Goal: Consume media (video, audio): Consume media (video, audio)

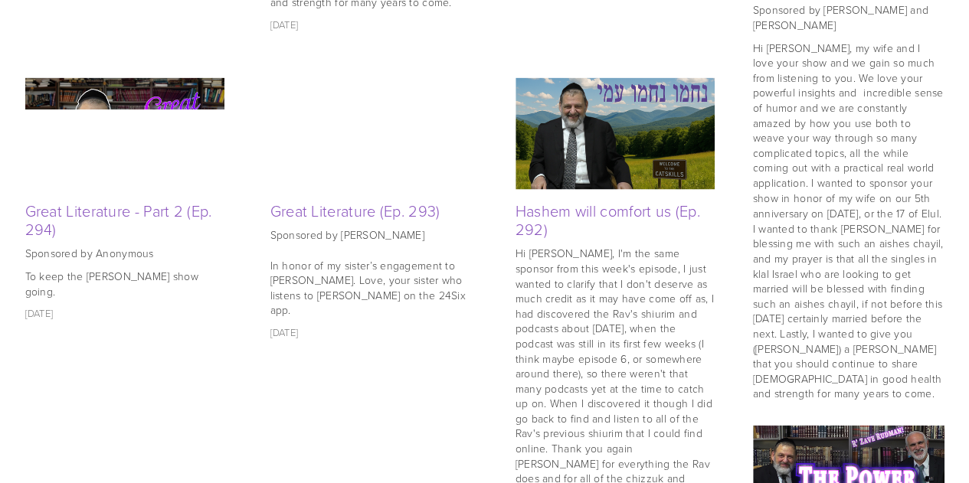
scroll to position [1242, 0]
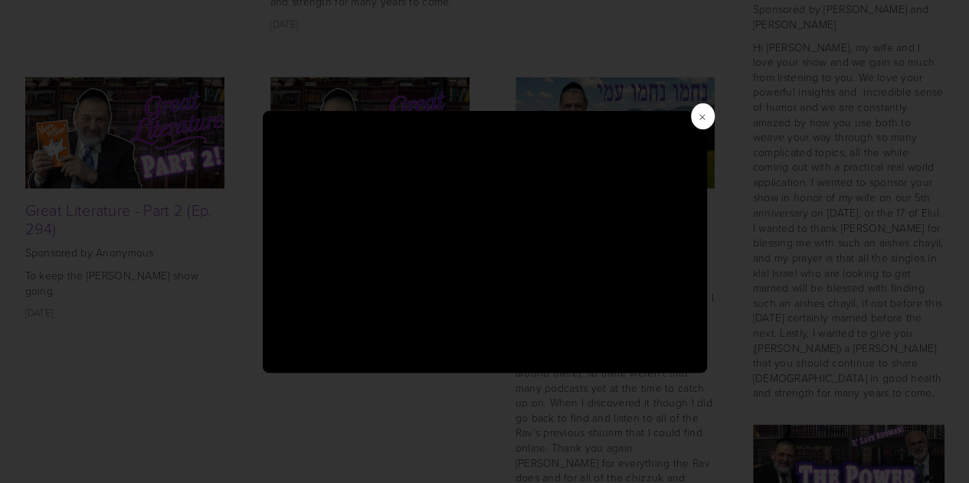
click at [201, 322] on div "×" at bounding box center [484, 241] width 969 height 483
click at [166, 114] on div "×" at bounding box center [484, 241] width 969 height 483
click at [701, 116] on span "×" at bounding box center [702, 116] width 23 height 26
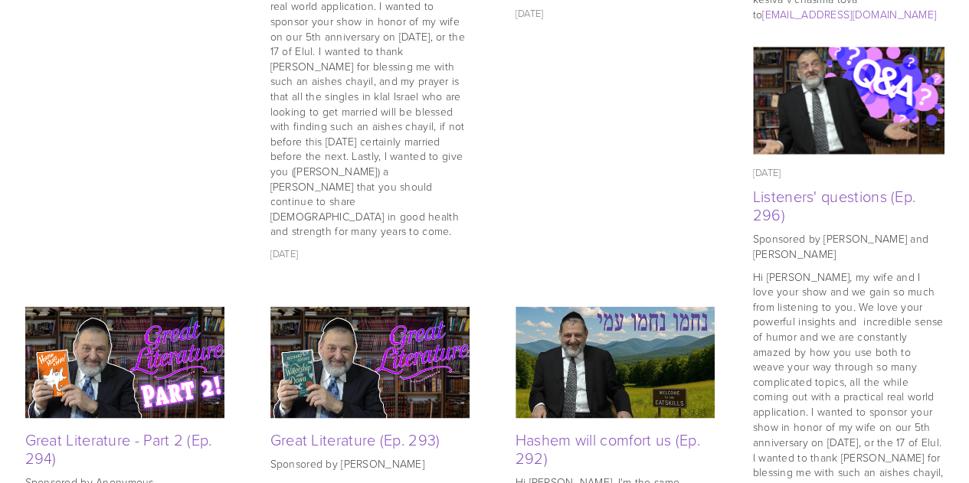
scroll to position [1063, 0]
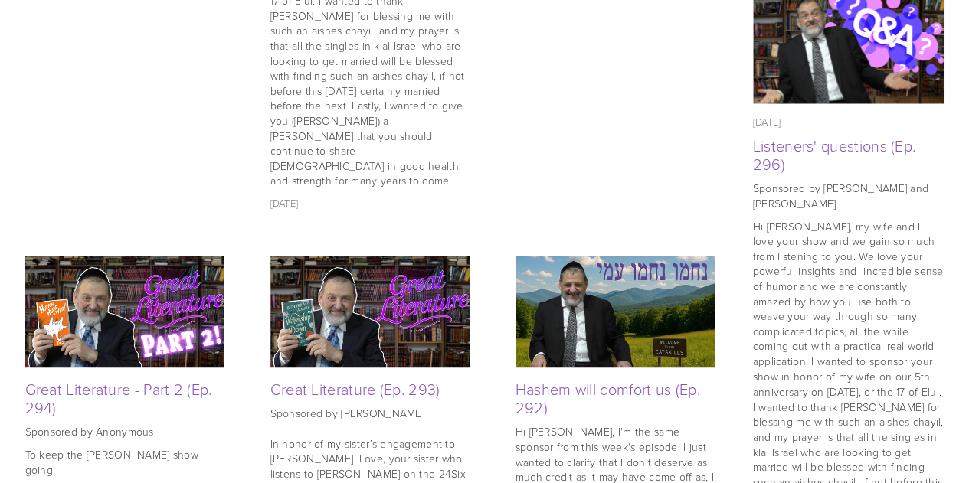
click at [185, 289] on img at bounding box center [124, 312] width 199 height 112
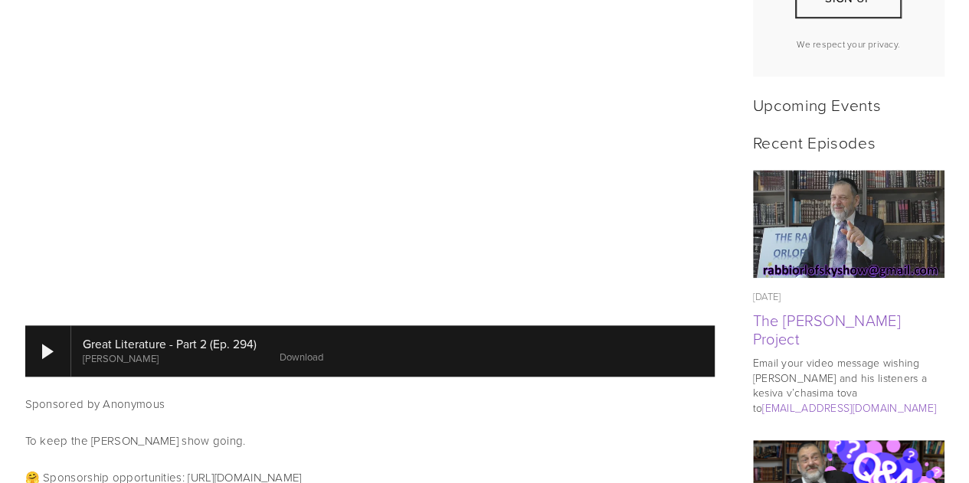
scroll to position [628, 0]
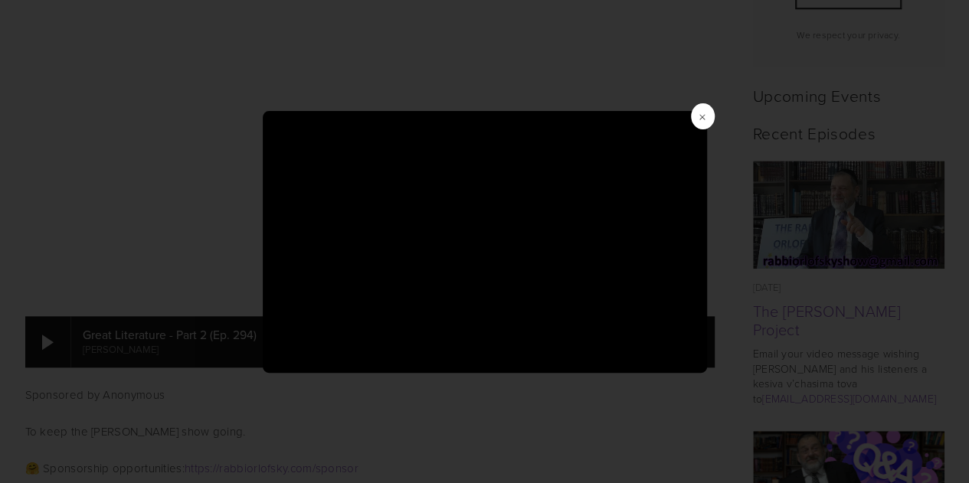
click at [711, 104] on div "×" at bounding box center [484, 241] width 969 height 483
click at [708, 111] on span "×" at bounding box center [702, 116] width 23 height 26
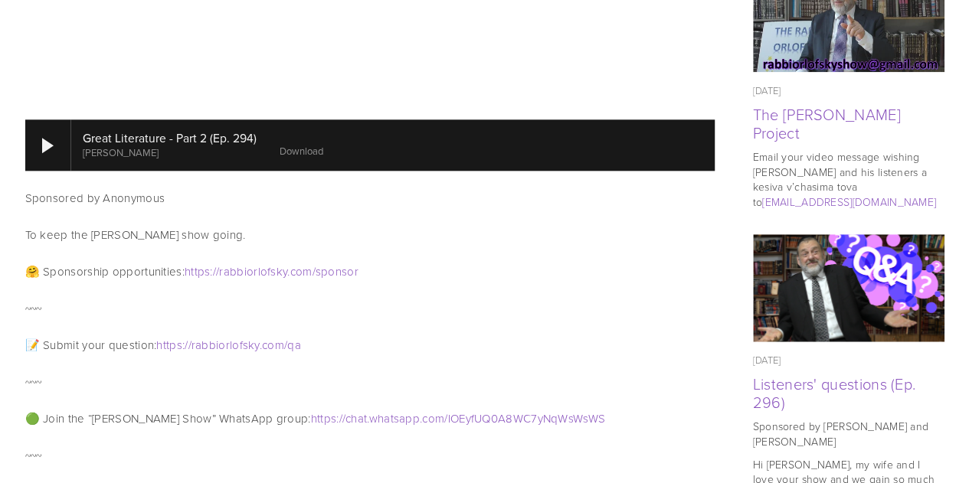
scroll to position [468, 0]
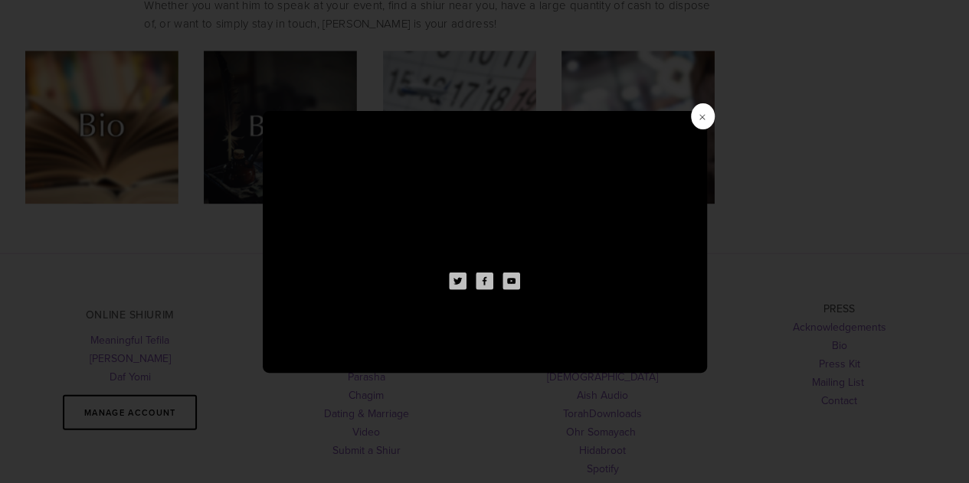
scroll to position [4498, 0]
click at [706, 121] on span "×" at bounding box center [702, 116] width 23 height 26
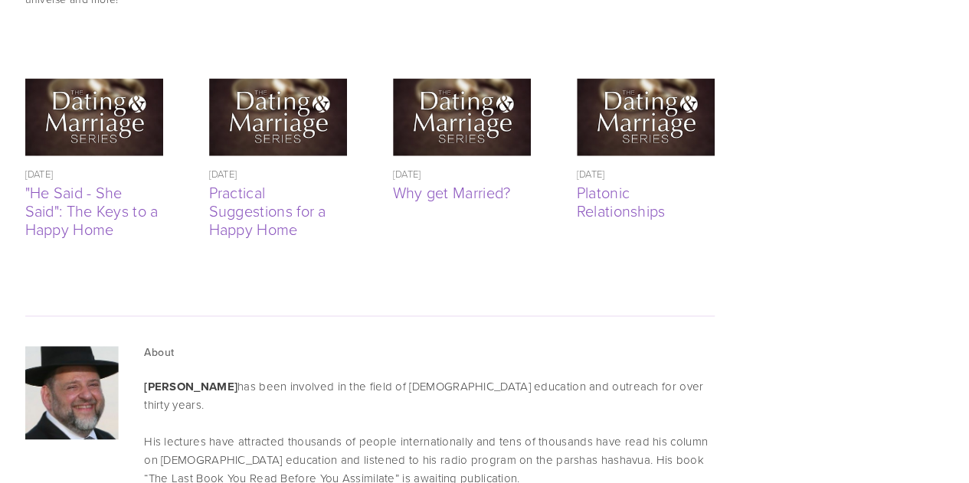
scroll to position [3987, 0]
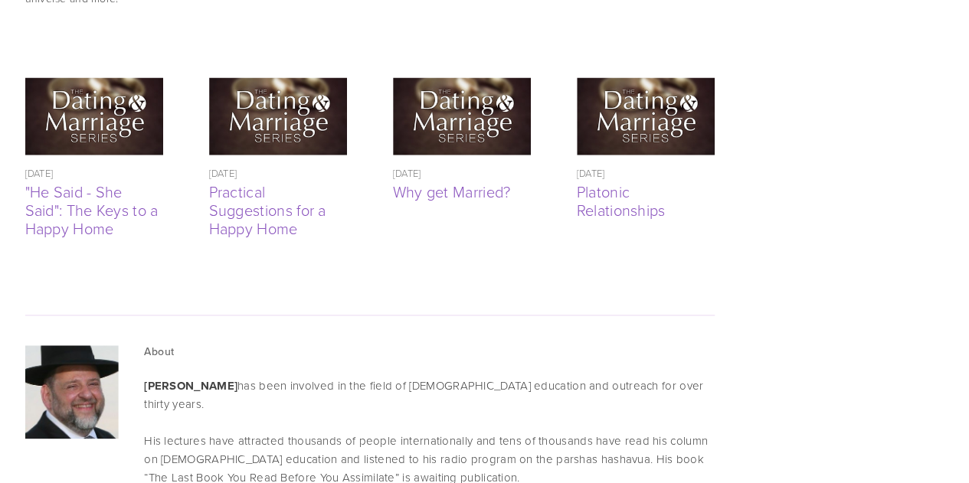
click at [719, 336] on div "About Rabbi Dovid Orlofsky has been involved in the field of Jewish education a…" at bounding box center [429, 443] width 596 height 215
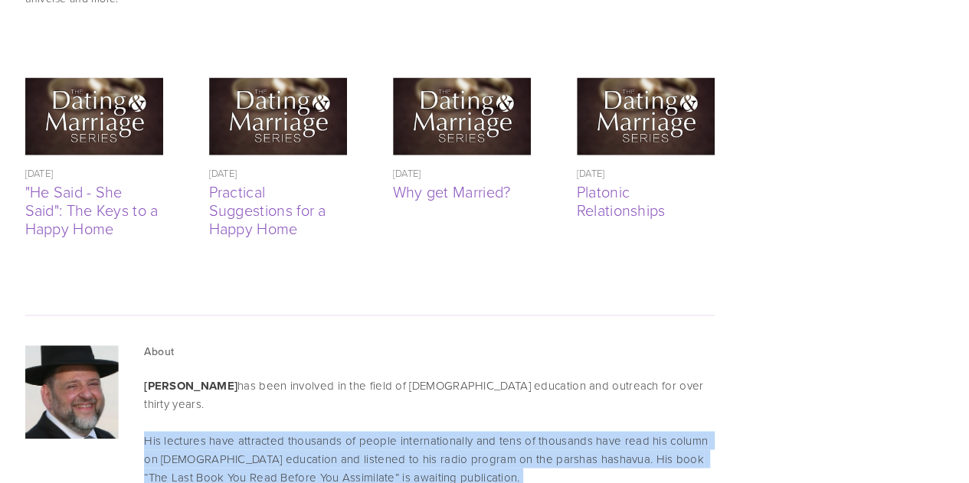
click at [719, 336] on div "About Rabbi Dovid Orlofsky has been involved in the field of Jewish education a…" at bounding box center [429, 443] width 596 height 215
click at [661, 431] on p "His lectures have attracted thousands of people internationally and tens of tho…" at bounding box center [429, 458] width 570 height 55
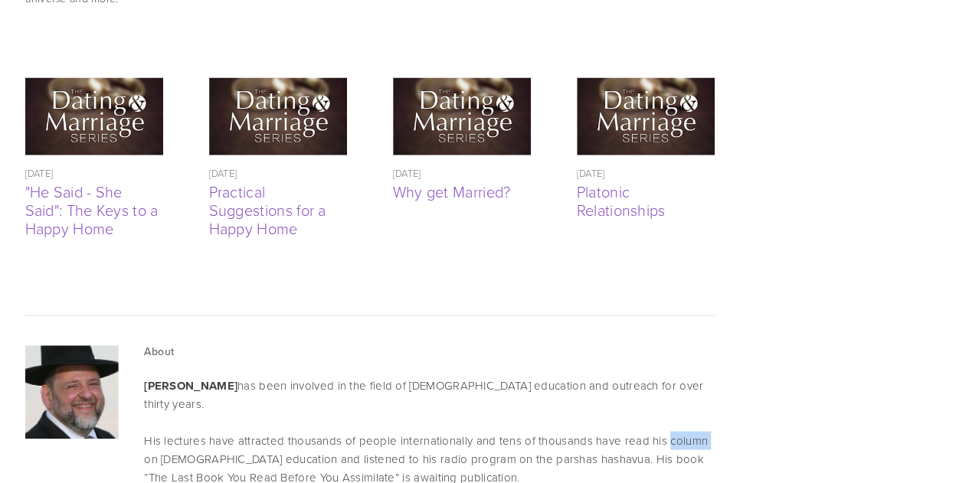
click at [661, 431] on p "His lectures have attracted thousands of people internationally and tens of tho…" at bounding box center [429, 458] width 570 height 55
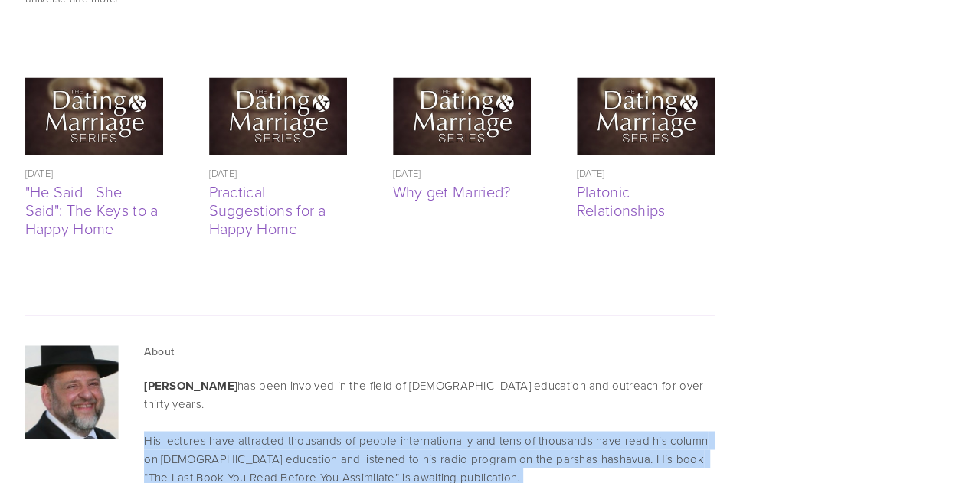
click at [661, 431] on p "His lectures have attracted thousands of people internationally and tens of tho…" at bounding box center [429, 458] width 570 height 55
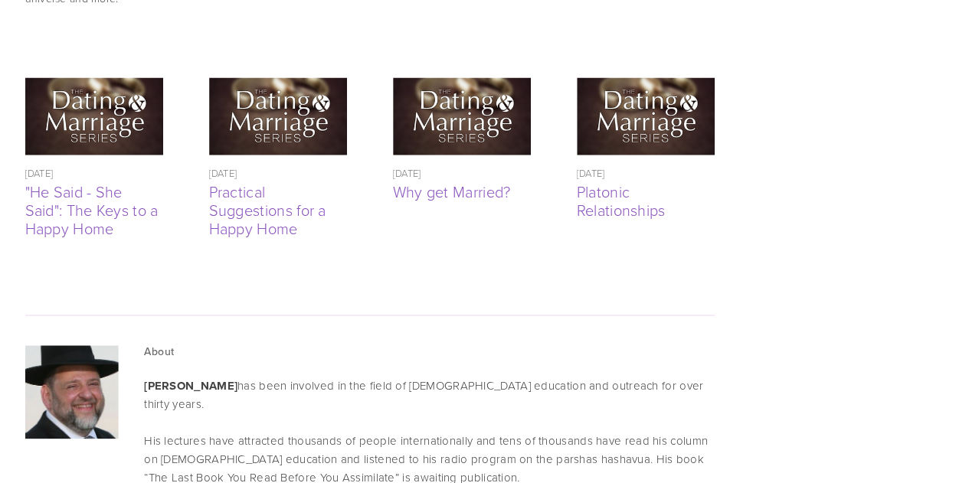
click at [661, 431] on p "His lectures have attracted thousands of people internationally and tens of tho…" at bounding box center [429, 458] width 570 height 55
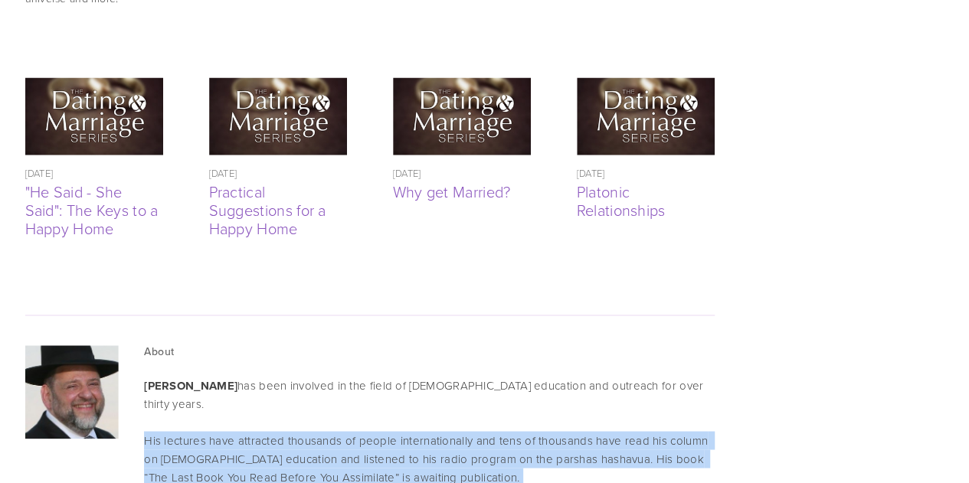
click at [661, 431] on p "His lectures have attracted thousands of people internationally and tens of tho…" at bounding box center [429, 458] width 570 height 55
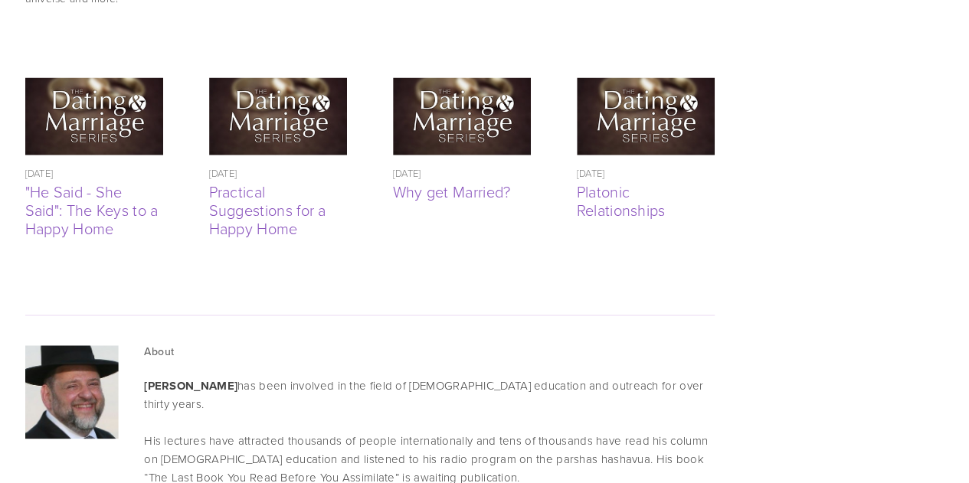
click at [491, 431] on p "His lectures have attracted thousands of people internationally and tens of tho…" at bounding box center [429, 458] width 570 height 55
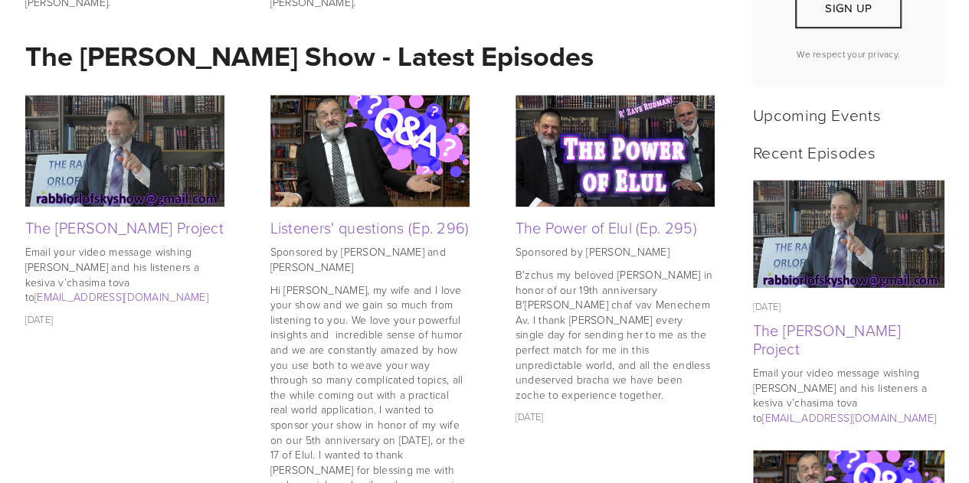
scroll to position [608, 0]
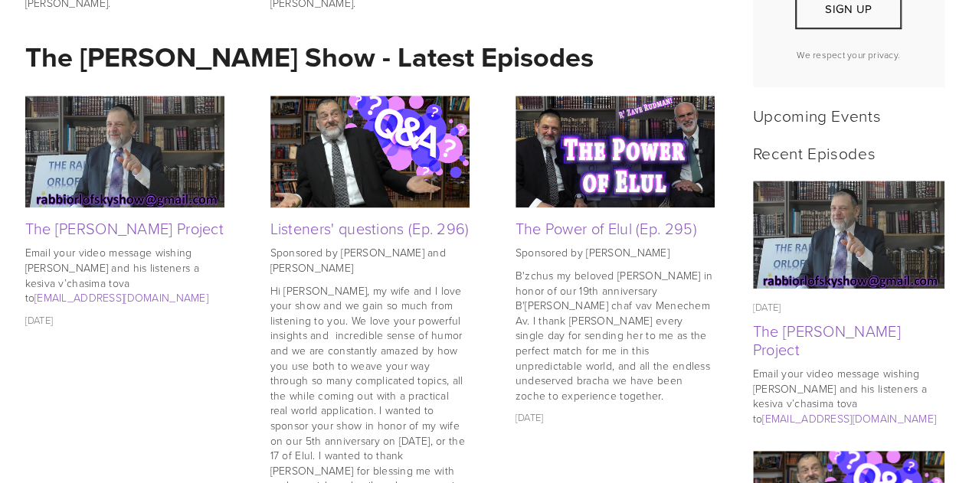
click at [413, 170] on img at bounding box center [369, 152] width 199 height 133
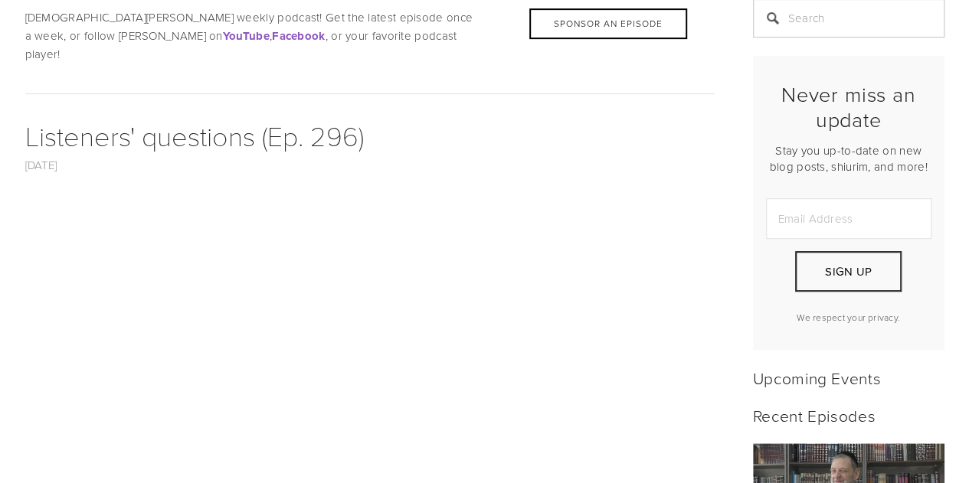
scroll to position [451, 0]
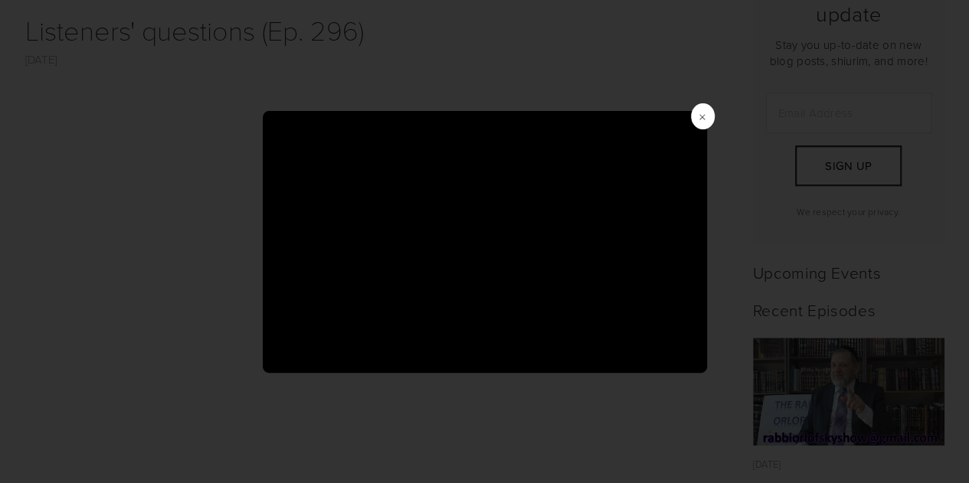
click at [705, 119] on span "×" at bounding box center [702, 116] width 23 height 26
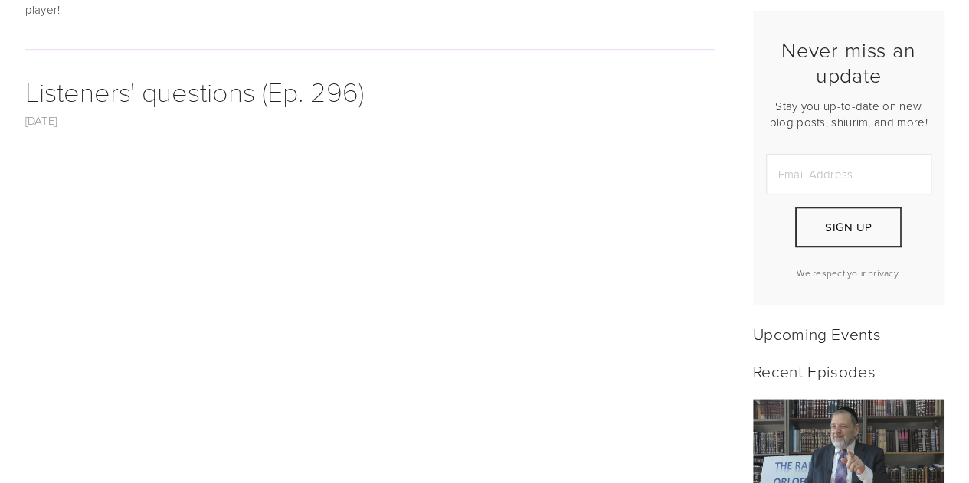
scroll to position [380, 0]
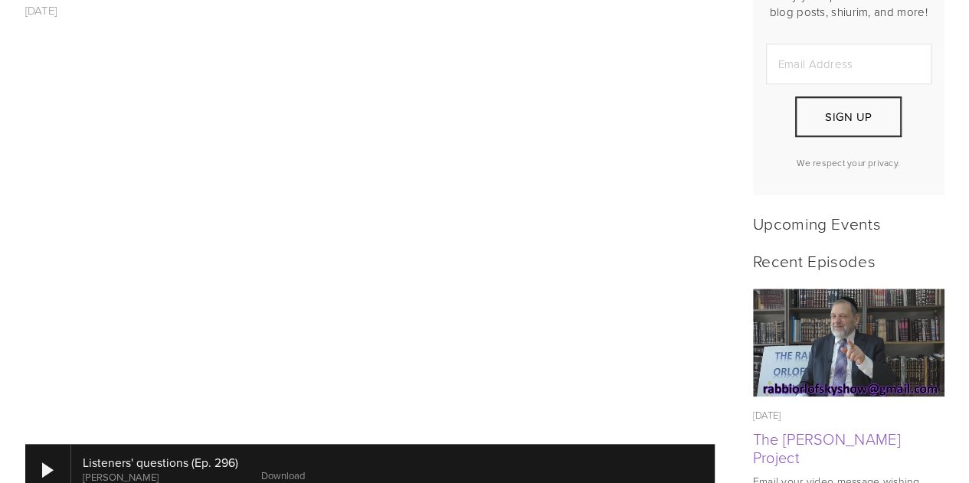
scroll to position [540, 0]
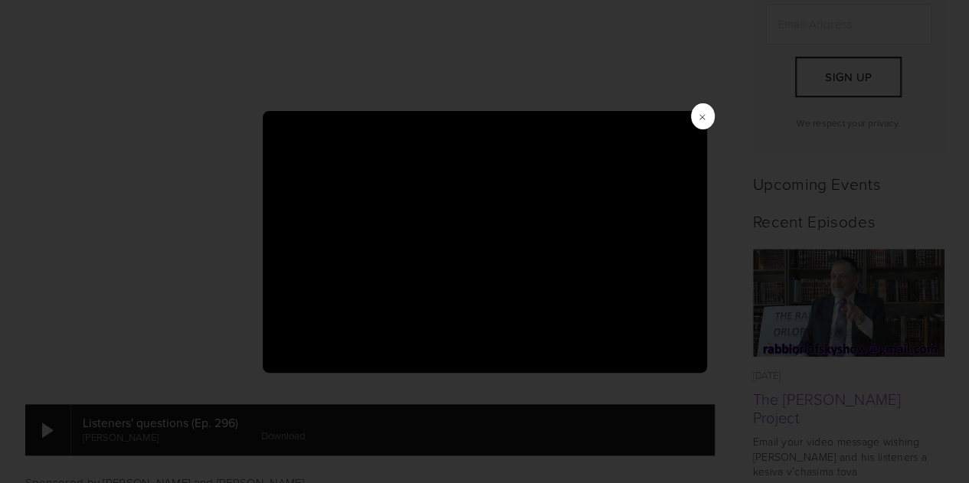
click at [701, 120] on span "×" at bounding box center [702, 116] width 23 height 26
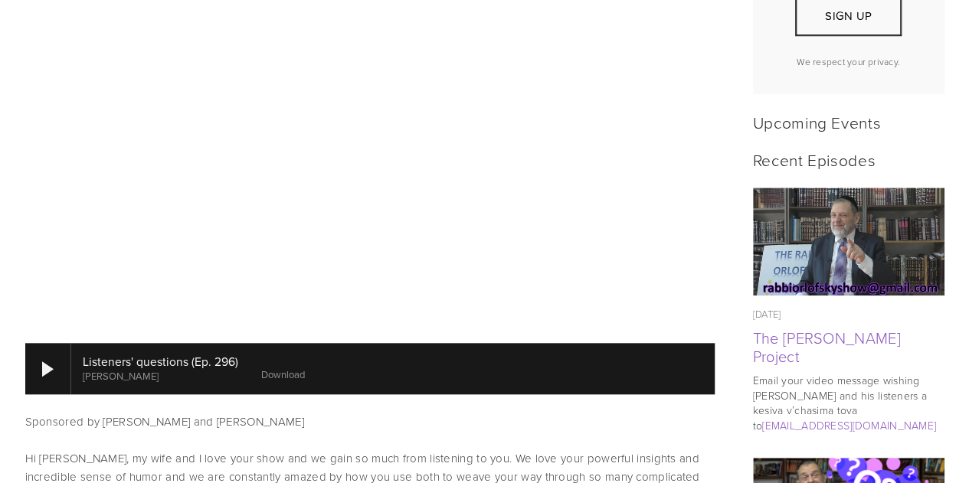
scroll to position [604, 0]
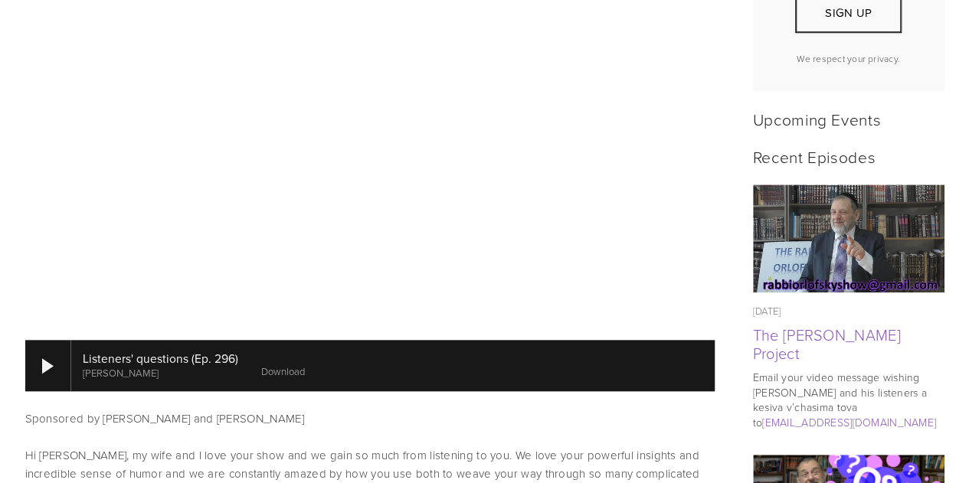
click at [286, 365] on link "Download" at bounding box center [283, 372] width 44 height 14
